Goal: Information Seeking & Learning: Learn about a topic

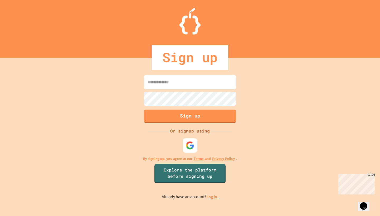
click at [192, 148] on img at bounding box center [190, 145] width 9 height 9
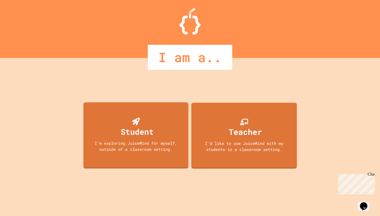
click at [158, 124] on div "Student I'm exploring JuiceMind for myself, outside of a classroom setting." at bounding box center [135, 135] width 105 height 66
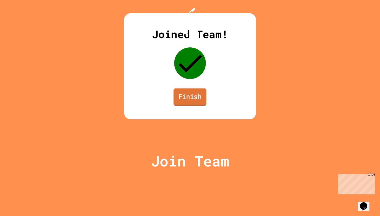
click at [182, 106] on link "Finish" at bounding box center [190, 97] width 33 height 17
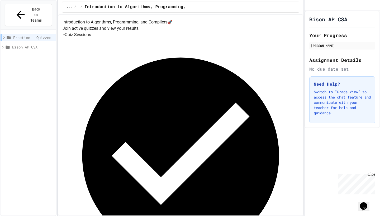
click at [34, 44] on span "Bison AP CSA" at bounding box center [33, 47] width 42 height 6
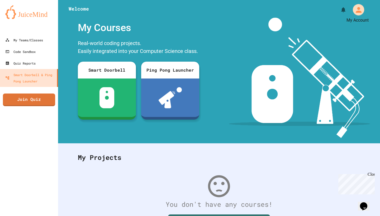
click at [358, 11] on icon "My Account" at bounding box center [359, 10] width 6 height 6
click at [29, 216] on div at bounding box center [190, 216] width 380 height 0
click at [28, 42] on div "My Teams/Classes" at bounding box center [24, 40] width 38 height 6
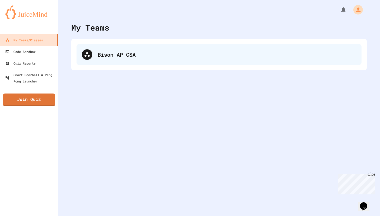
click at [141, 62] on div "Bison AP CSA" at bounding box center [219, 54] width 285 height 21
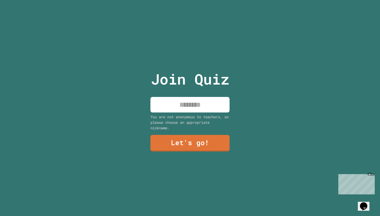
click at [216, 111] on input at bounding box center [189, 105] width 79 height 16
type input "*****"
click at [214, 138] on link "Let's go!" at bounding box center [189, 143] width 79 height 17
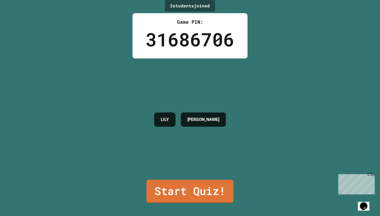
click at [211, 189] on link "Start Quiz!" at bounding box center [190, 191] width 87 height 23
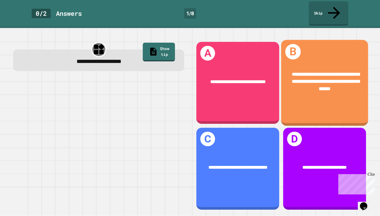
click at [303, 102] on div "**********" at bounding box center [324, 83] width 87 height 86
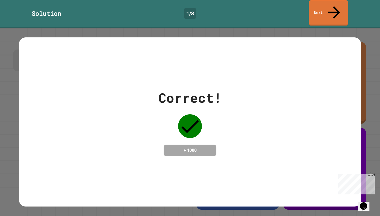
click at [337, 8] on icon at bounding box center [334, 12] width 18 height 19
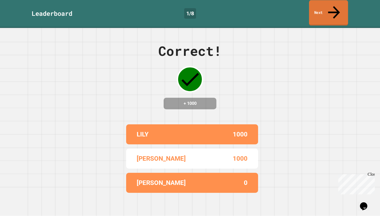
click at [327, 12] on link "Next" at bounding box center [328, 13] width 39 height 26
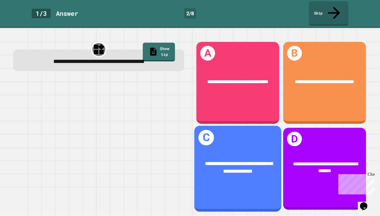
click at [253, 145] on div "**********" at bounding box center [238, 169] width 87 height 86
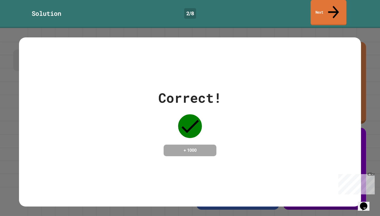
click at [336, 11] on link "Next" at bounding box center [329, 13] width 36 height 26
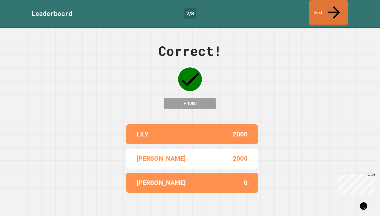
click at [336, 9] on link "Next" at bounding box center [328, 13] width 39 height 26
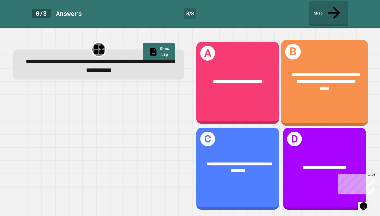
click at [313, 105] on div "**********" at bounding box center [324, 83] width 87 height 86
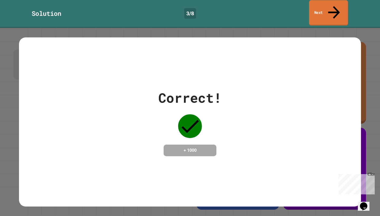
click at [340, 11] on link "Next" at bounding box center [328, 13] width 39 height 26
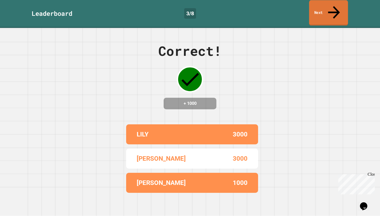
click at [340, 11] on link "Next" at bounding box center [328, 13] width 39 height 26
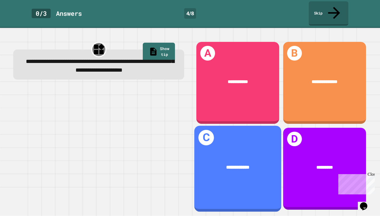
click at [256, 164] on div "**********" at bounding box center [237, 167] width 67 height 7
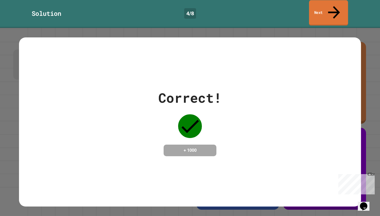
click at [332, 10] on link "Next" at bounding box center [328, 13] width 39 height 26
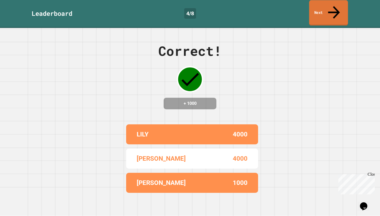
click at [332, 10] on link "Next" at bounding box center [328, 13] width 39 height 26
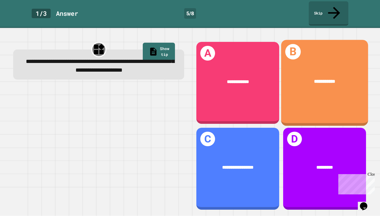
click at [294, 95] on div "**********" at bounding box center [324, 83] width 87 height 86
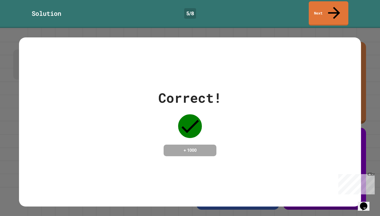
click at [203, 28] on div "Correct! + 1000" at bounding box center [190, 122] width 380 height 188
click at [214, 28] on div "Correct! + 1000" at bounding box center [190, 122] width 380 height 188
drag, startPoint x: 212, startPoint y: 42, endPoint x: 213, endPoint y: 62, distance: 20.1
click at [213, 62] on div "Correct! + 1000" at bounding box center [190, 122] width 342 height 170
click at [332, 12] on link "Next" at bounding box center [328, 13] width 37 height 26
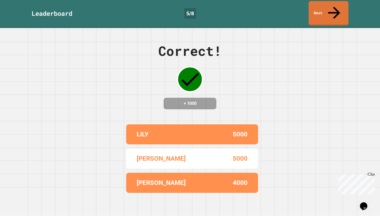
click at [337, 12] on link "Next" at bounding box center [329, 13] width 40 height 25
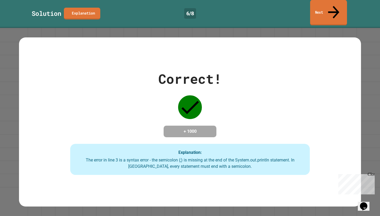
click at [332, 7] on icon at bounding box center [333, 12] width 17 height 19
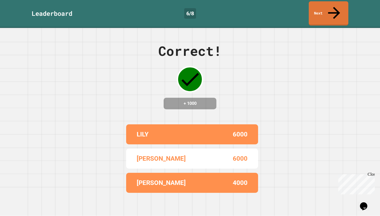
click at [324, 28] on div "Correct! + 1000 LILY 6000 ETHAN 6000 [PERSON_NAME] 4000" at bounding box center [190, 122] width 380 height 188
click at [327, 12] on link "Next" at bounding box center [329, 13] width 36 height 26
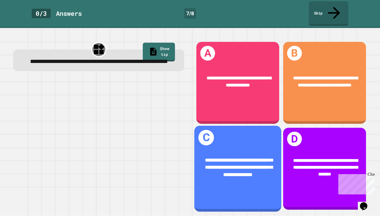
click at [223, 158] on span "**********" at bounding box center [239, 168] width 68 height 20
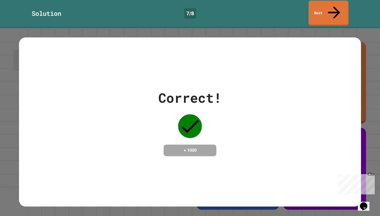
click at [313, 4] on link "Next" at bounding box center [329, 13] width 40 height 25
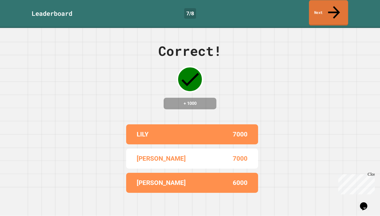
click at [325, 3] on link "Next" at bounding box center [328, 13] width 39 height 26
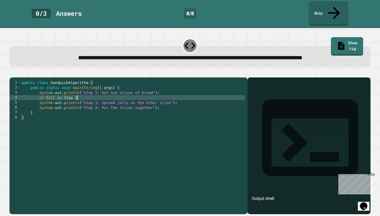
click at [94, 103] on div "public class SandwichAlgorithm { public static void main ( String [ ] args ) { …" at bounding box center [133, 145] width 224 height 130
type textarea "*"
click at [12, 73] on button "button" at bounding box center [12, 73] width 0 height 0
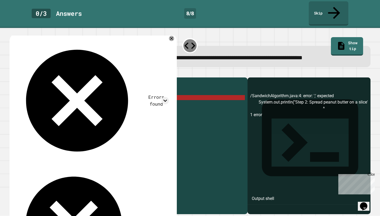
click at [179, 103] on div "public class SandwichAlgorithm { public static void main ( String [ ] args ) { …" at bounding box center [133, 145] width 224 height 130
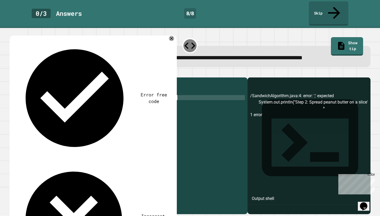
scroll to position [0, 11]
click at [12, 73] on icon "button" at bounding box center [12, 73] width 0 height 0
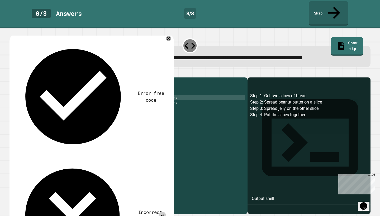
click at [166, 212] on icon at bounding box center [163, 216] width 8 height 8
click at [165, 212] on icon at bounding box center [163, 216] width 8 height 8
click at [166, 212] on icon at bounding box center [163, 216] width 8 height 8
click at [157, 104] on div "public class SandwichAlgorithm { public static void main ( String [ ] args ) { …" at bounding box center [133, 145] width 224 height 130
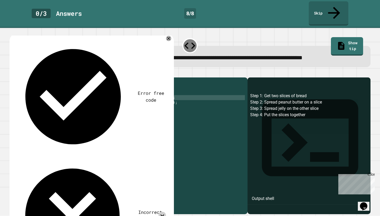
scroll to position [0, 10]
type textarea "**********"
click at [12, 73] on button "button" at bounding box center [12, 73] width 0 height 0
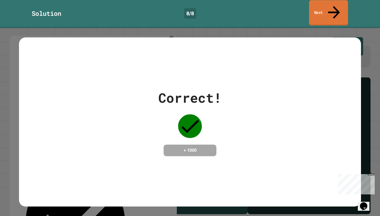
click at [336, 9] on icon at bounding box center [334, 12] width 18 height 19
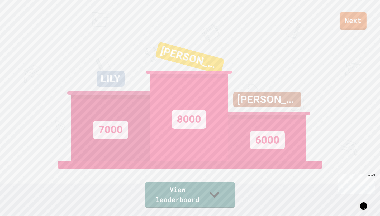
click at [349, 22] on link "Next" at bounding box center [353, 20] width 27 height 17
